Goal: Find specific page/section

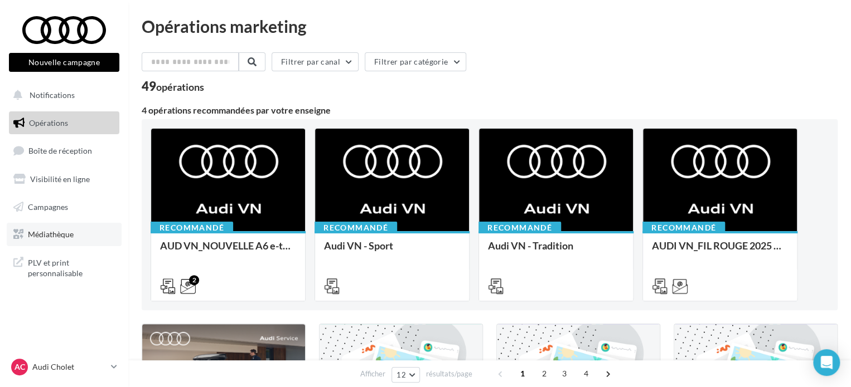
click at [60, 240] on link "Médiathèque" at bounding box center [64, 234] width 115 height 23
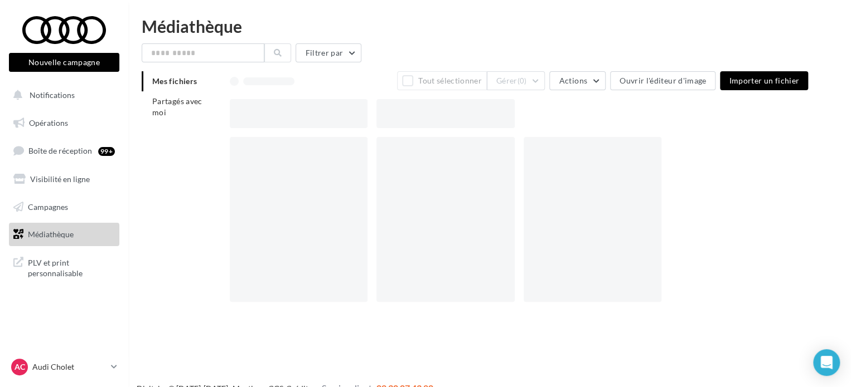
click at [58, 249] on div "PLV et print personnalisable" at bounding box center [63, 267] width 119 height 42
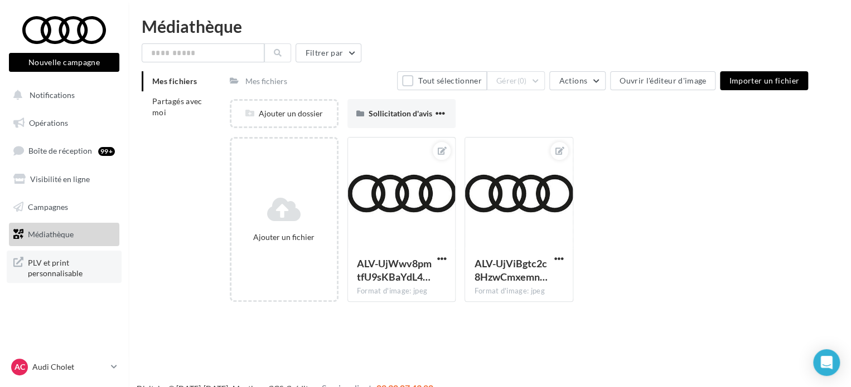
click at [58, 269] on span "PLV et print personnalisable" at bounding box center [71, 267] width 87 height 24
